Goal: Task Accomplishment & Management: Manage account settings

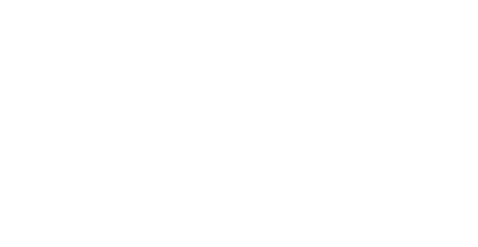
click at [304, 112] on html at bounding box center [237, 123] width 475 height 247
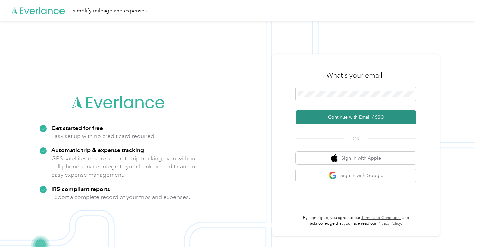
click at [366, 117] on button "Continue with Email / SSO" at bounding box center [356, 117] width 120 height 14
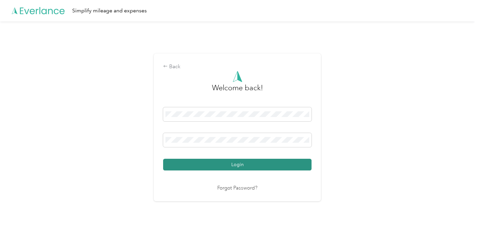
click at [220, 165] on button "Login" at bounding box center [237, 165] width 149 height 12
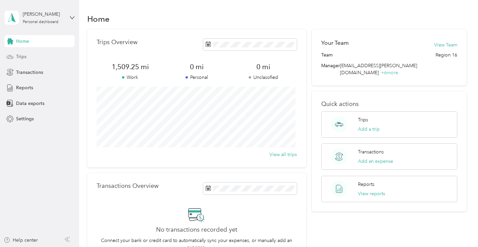
click at [21, 57] on span "Trips" at bounding box center [21, 56] width 10 height 7
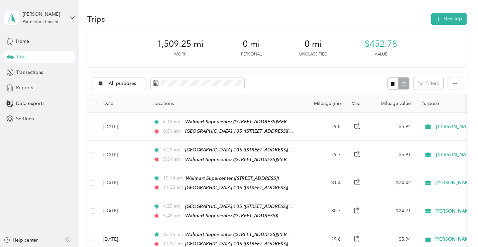
click at [20, 88] on span "Reports" at bounding box center [24, 87] width 17 height 7
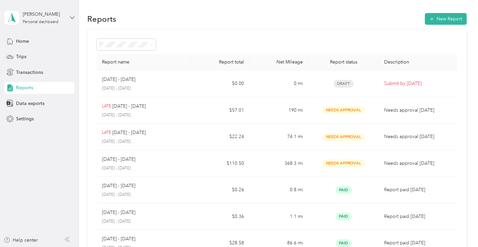
click at [72, 19] on icon at bounding box center [72, 17] width 5 height 5
click at [27, 54] on div "Log out" at bounding box center [23, 55] width 26 height 7
